Goal: Transaction & Acquisition: Subscribe to service/newsletter

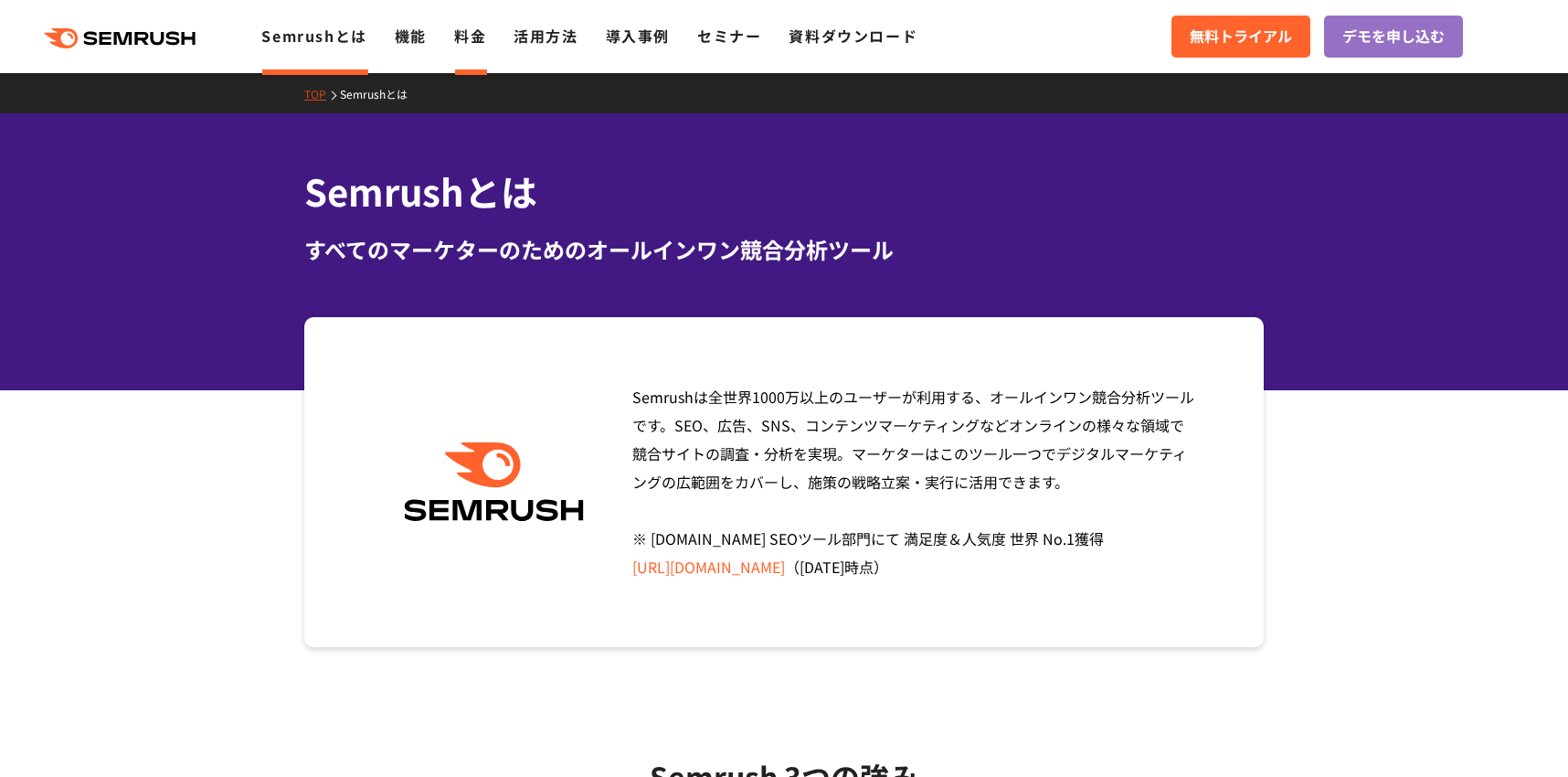
click at [476, 41] on link "料金" at bounding box center [470, 35] width 32 height 22
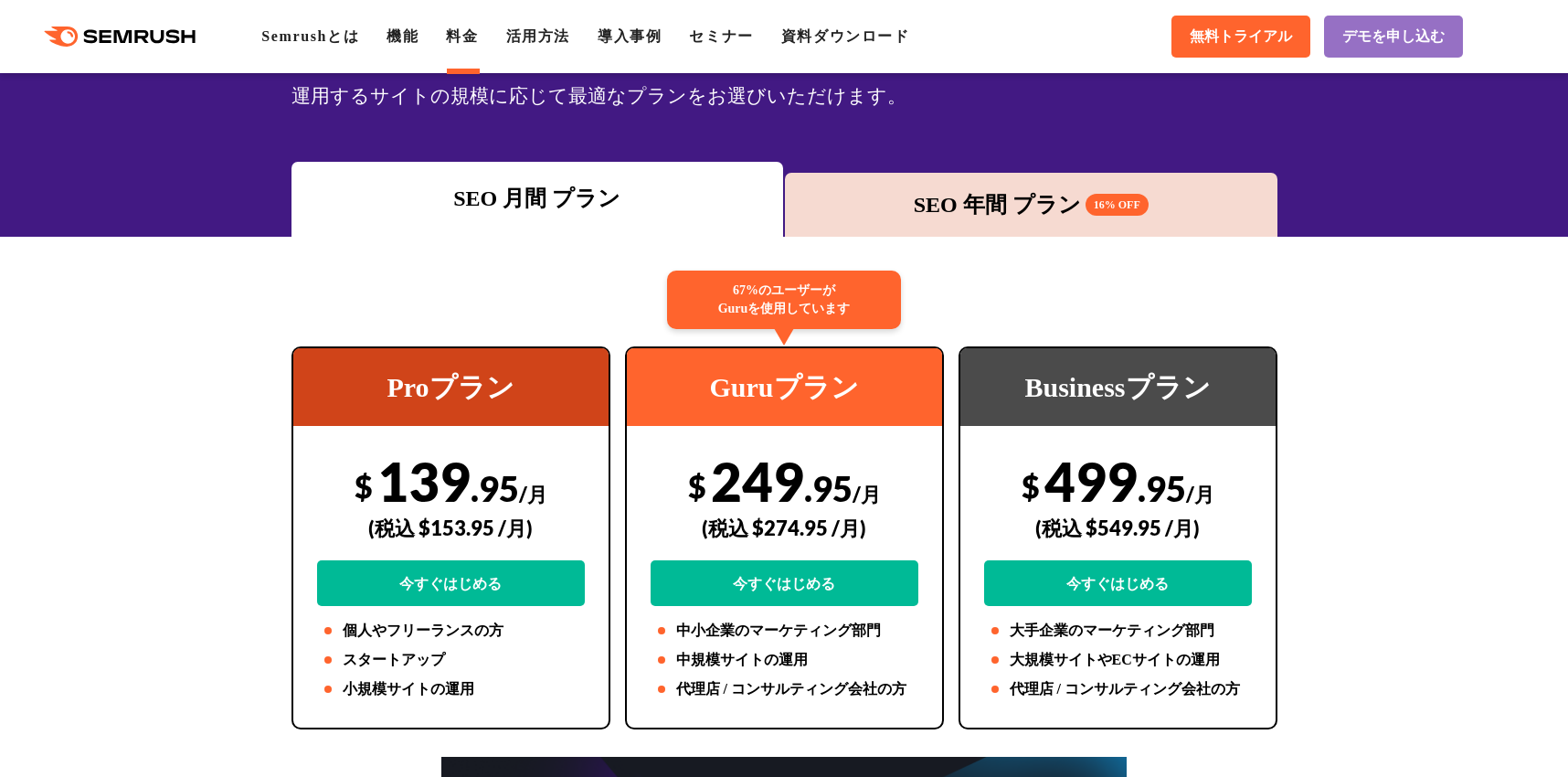
scroll to position [91, 0]
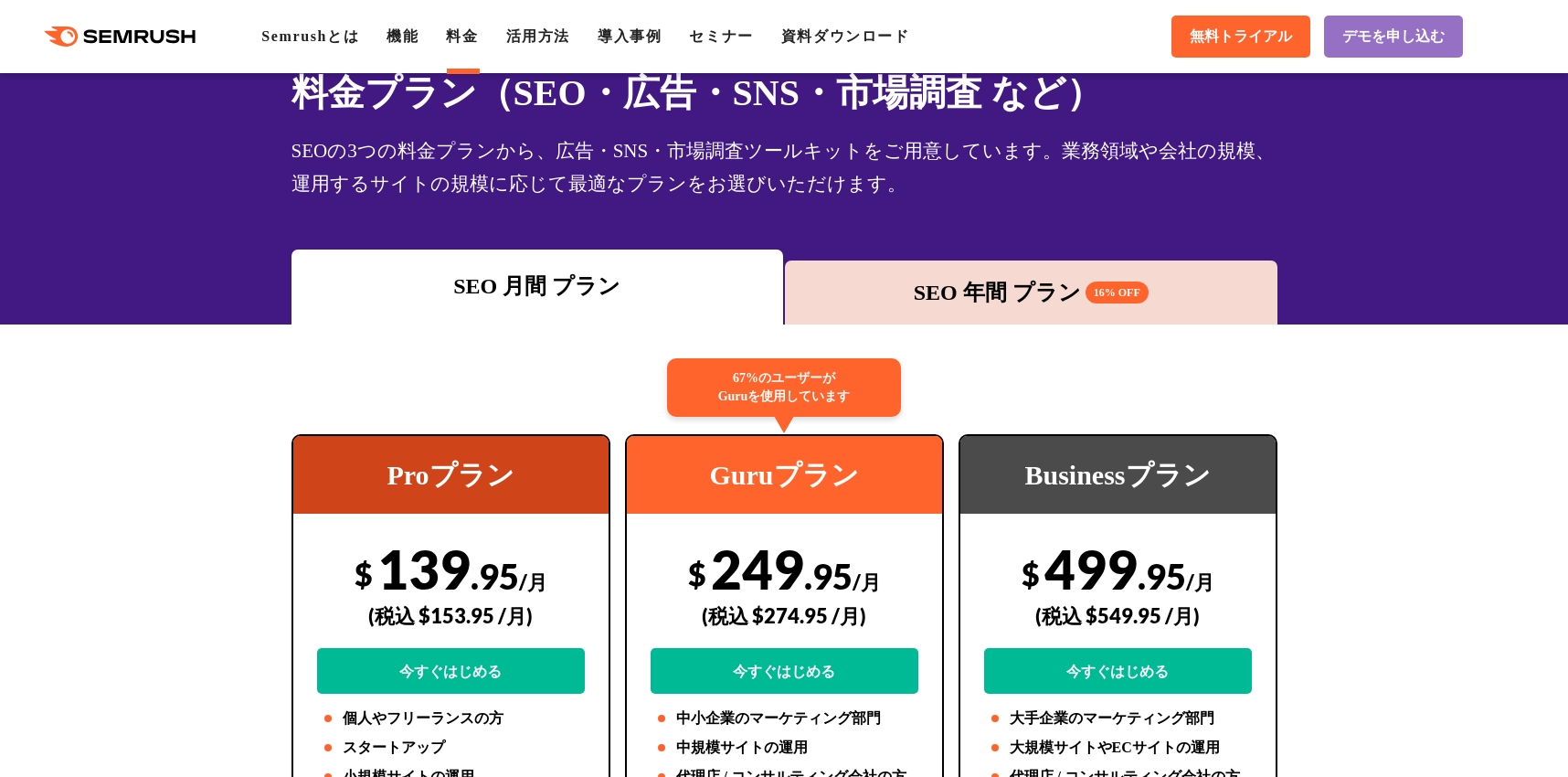
click at [881, 313] on div "SEO 年間 プラン 16% OFF" at bounding box center [1031, 292] width 492 height 64
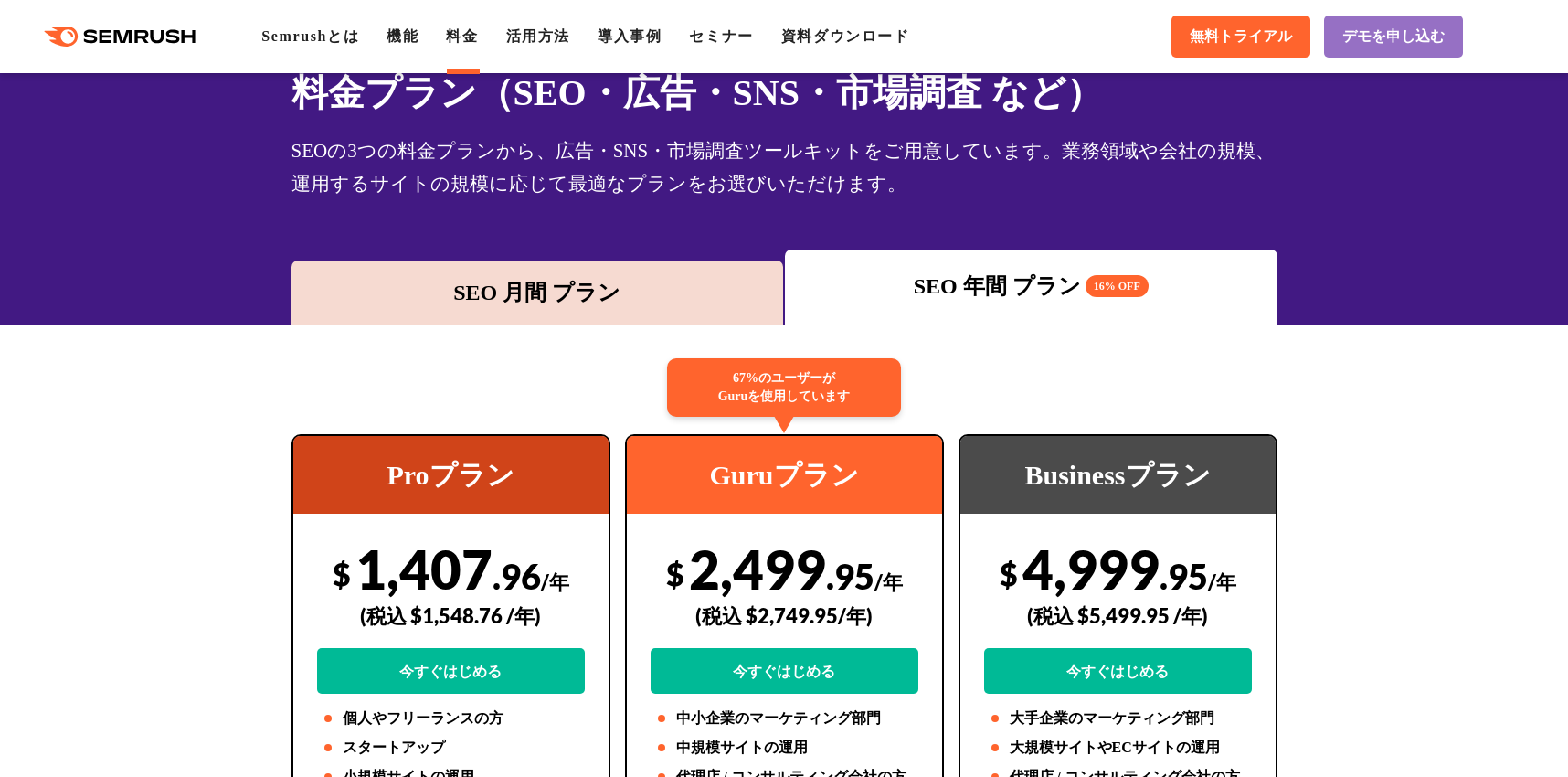
click at [657, 295] on div "SEO 月間 プラン" at bounding box center [537, 292] width 474 height 33
